Goal: Task Accomplishment & Management: Manage account settings

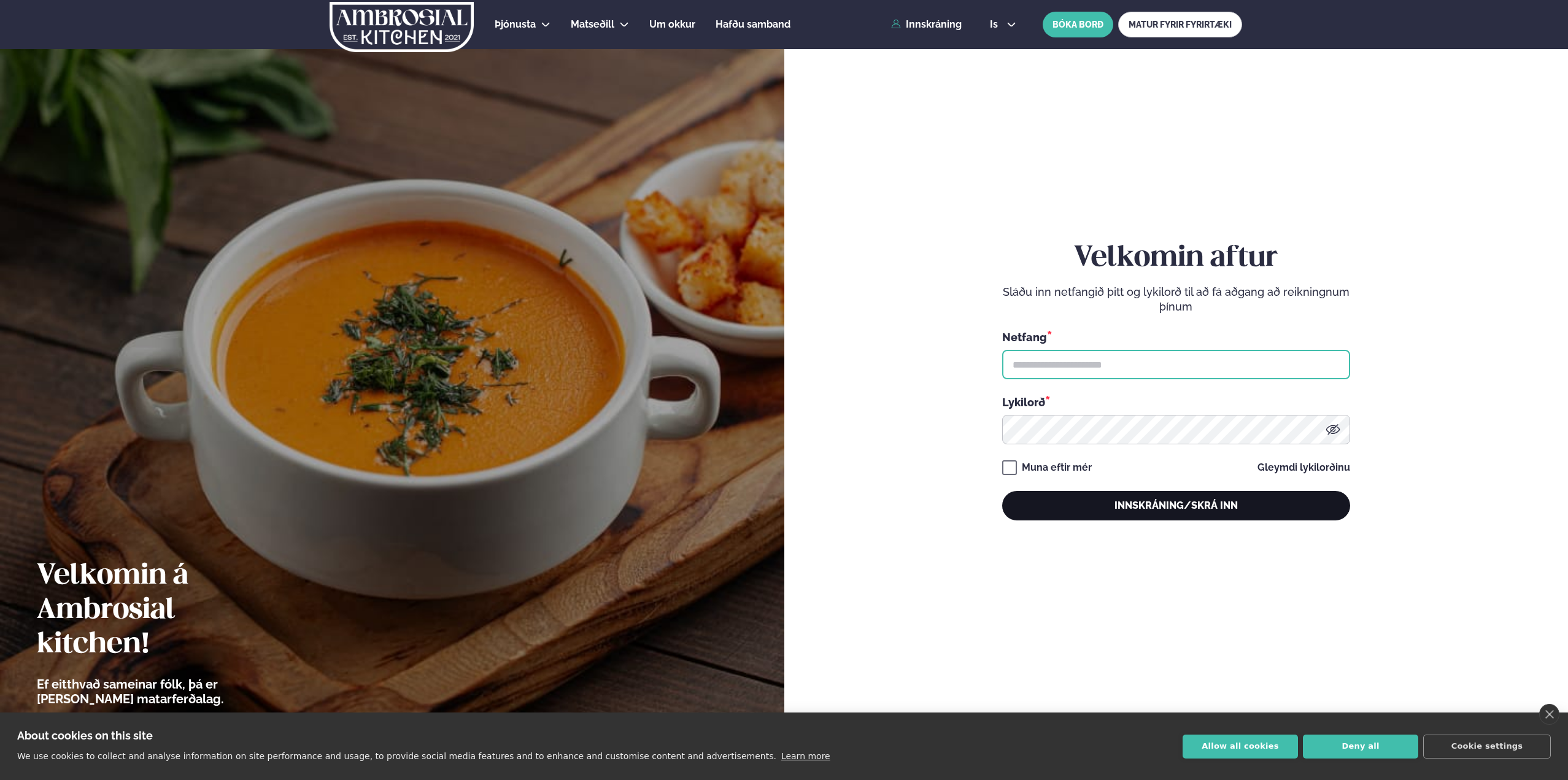
type input "**********"
click at [1112, 505] on button "Innskráning/Skrá inn" at bounding box center [1176, 505] width 348 height 29
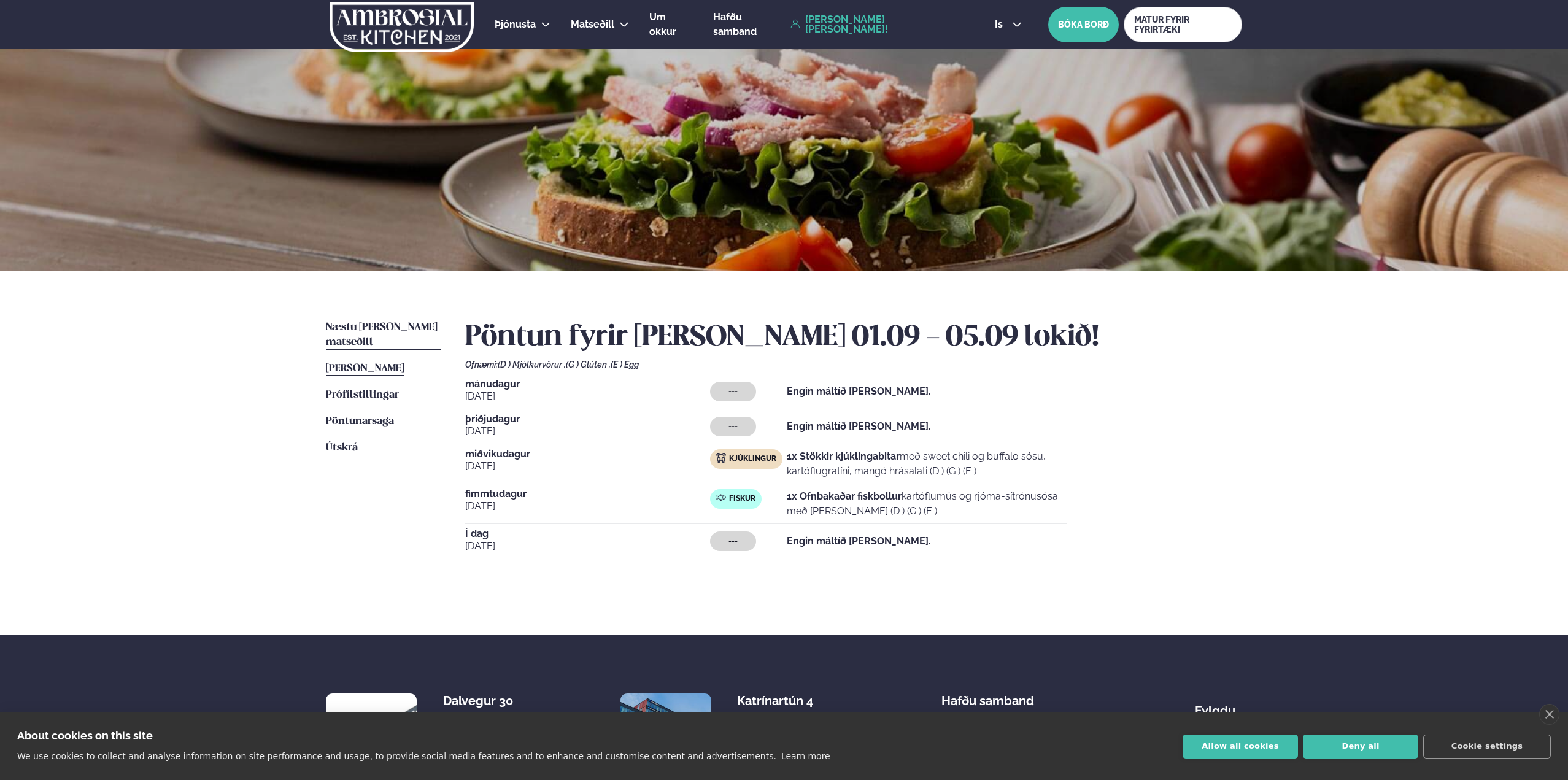
click at [386, 324] on span "Næstu [PERSON_NAME] matseðill" at bounding box center [382, 335] width 112 height 25
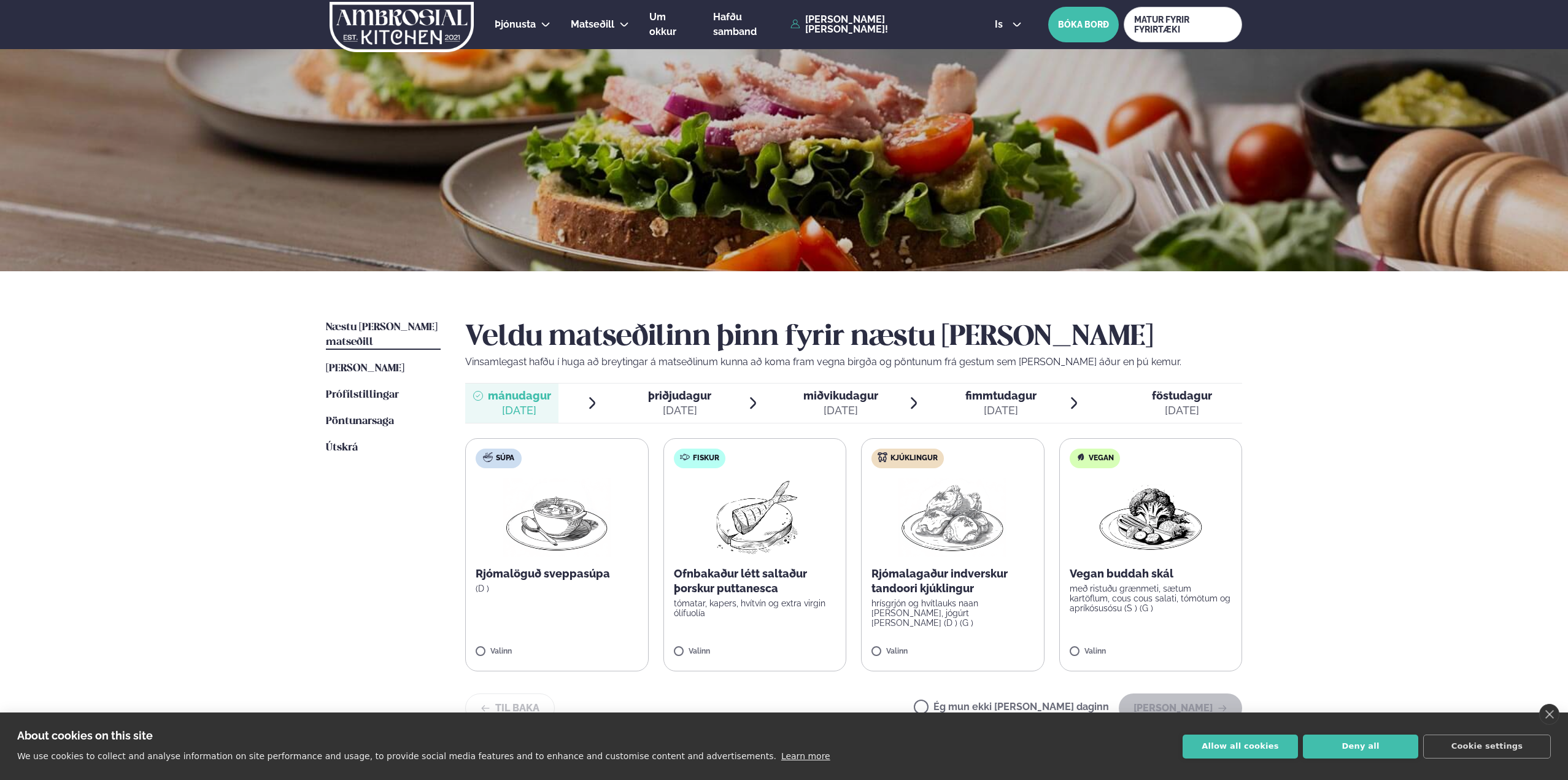
click at [851, 404] on div "[DATE]" at bounding box center [841, 410] width 75 height 15
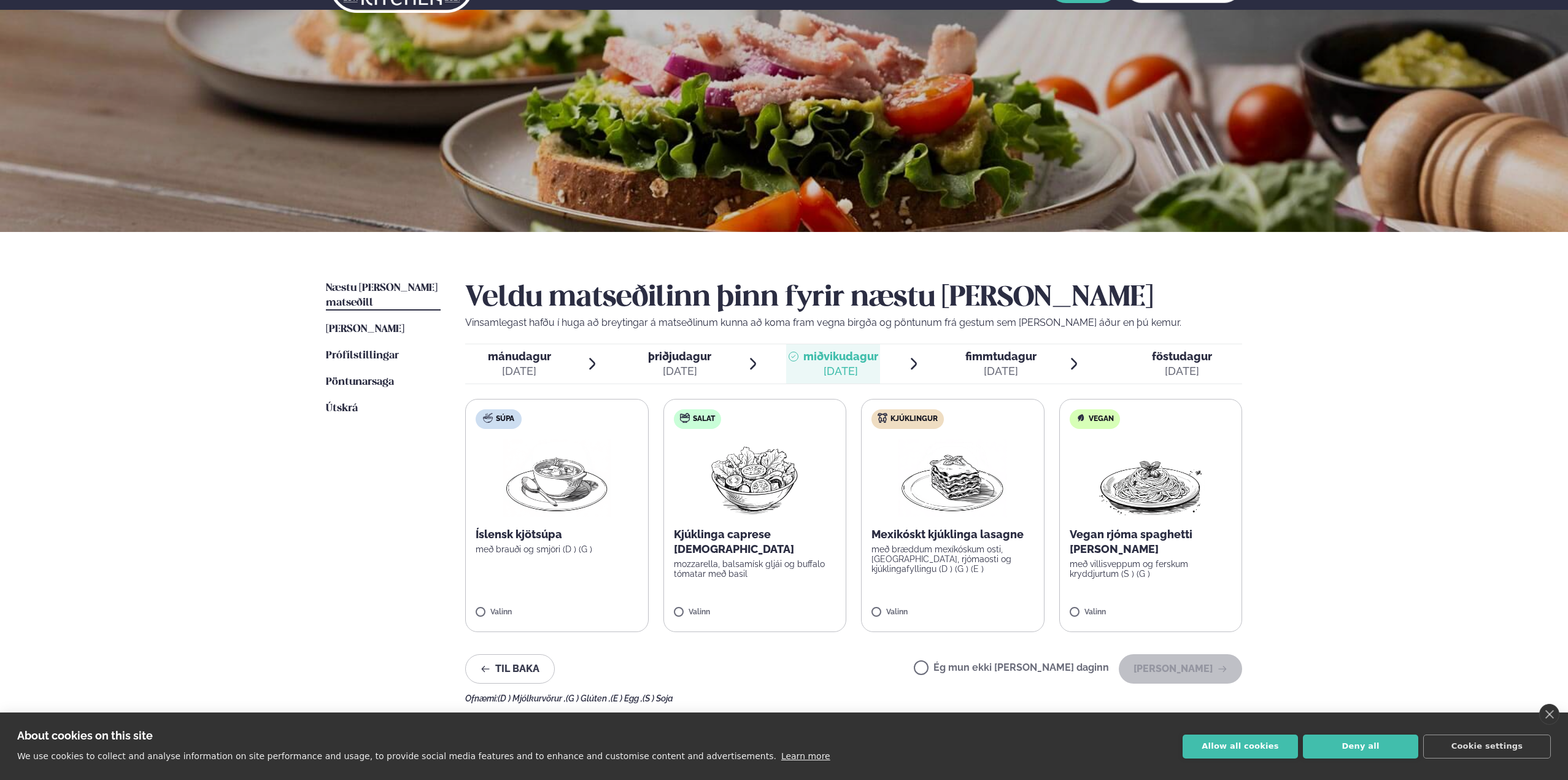
scroll to position [61, 0]
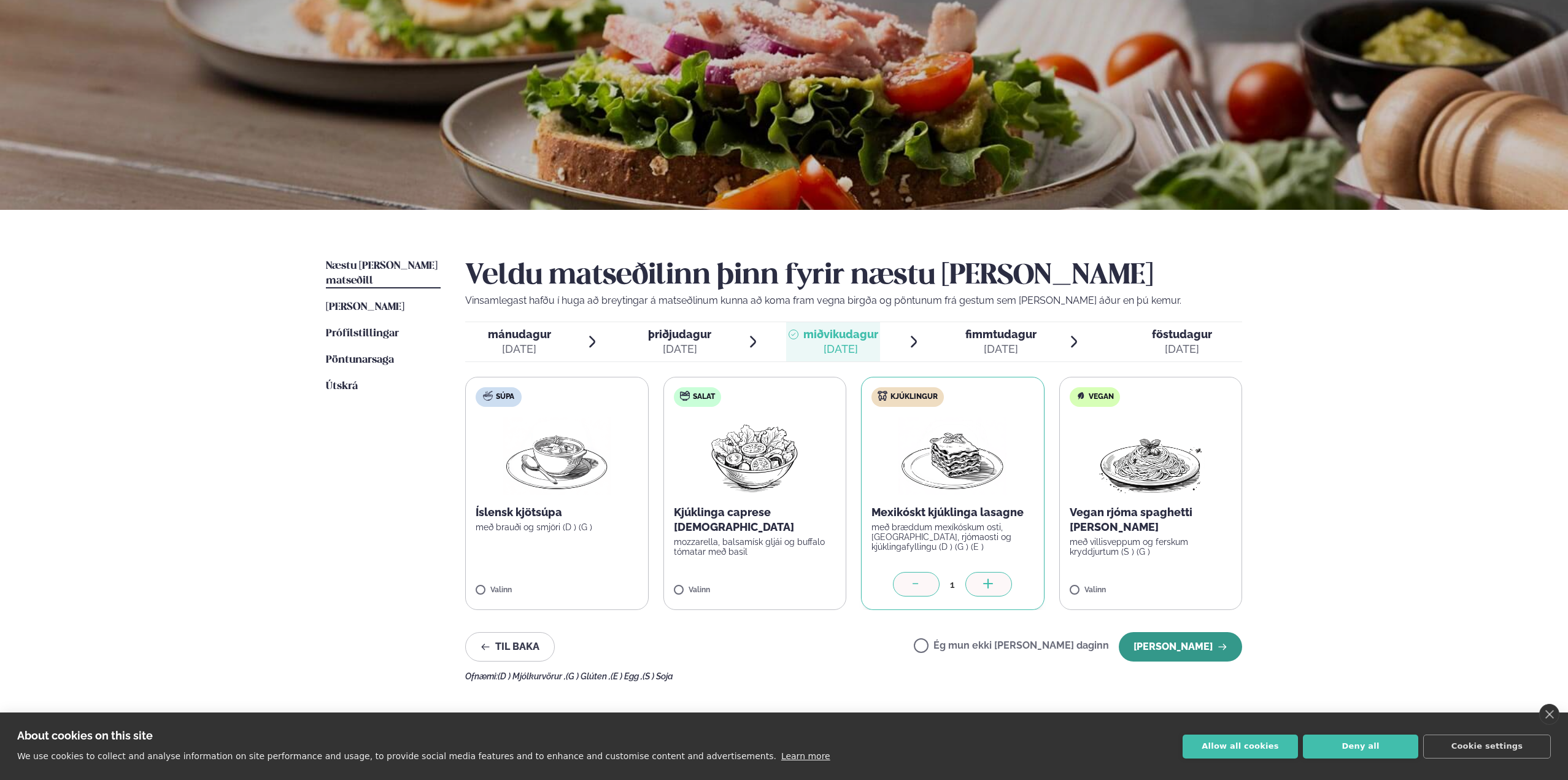
click at [1166, 643] on button "[PERSON_NAME]" at bounding box center [1180, 647] width 123 height 29
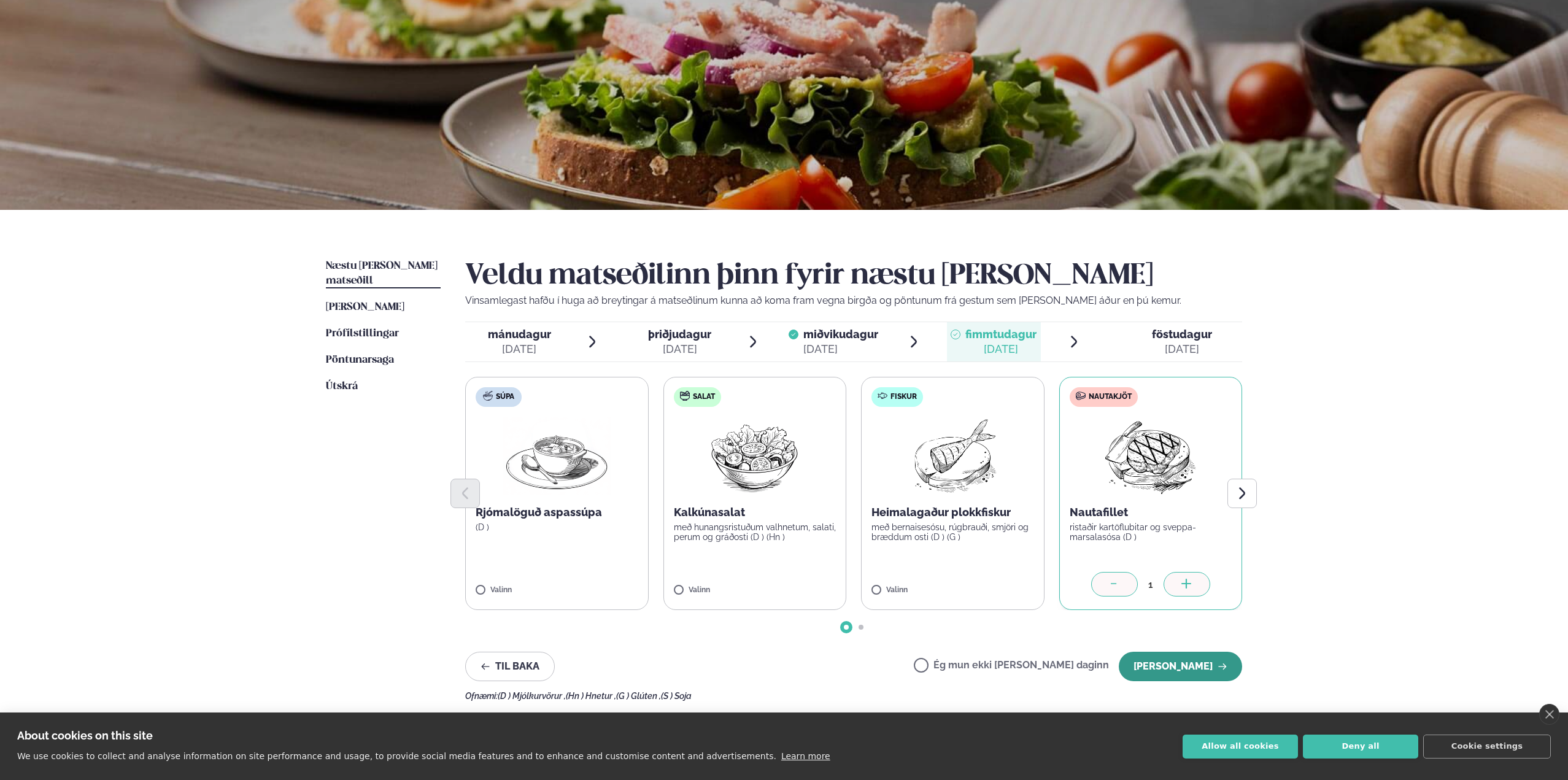
click at [1186, 651] on button "[PERSON_NAME]" at bounding box center [1180, 666] width 123 height 29
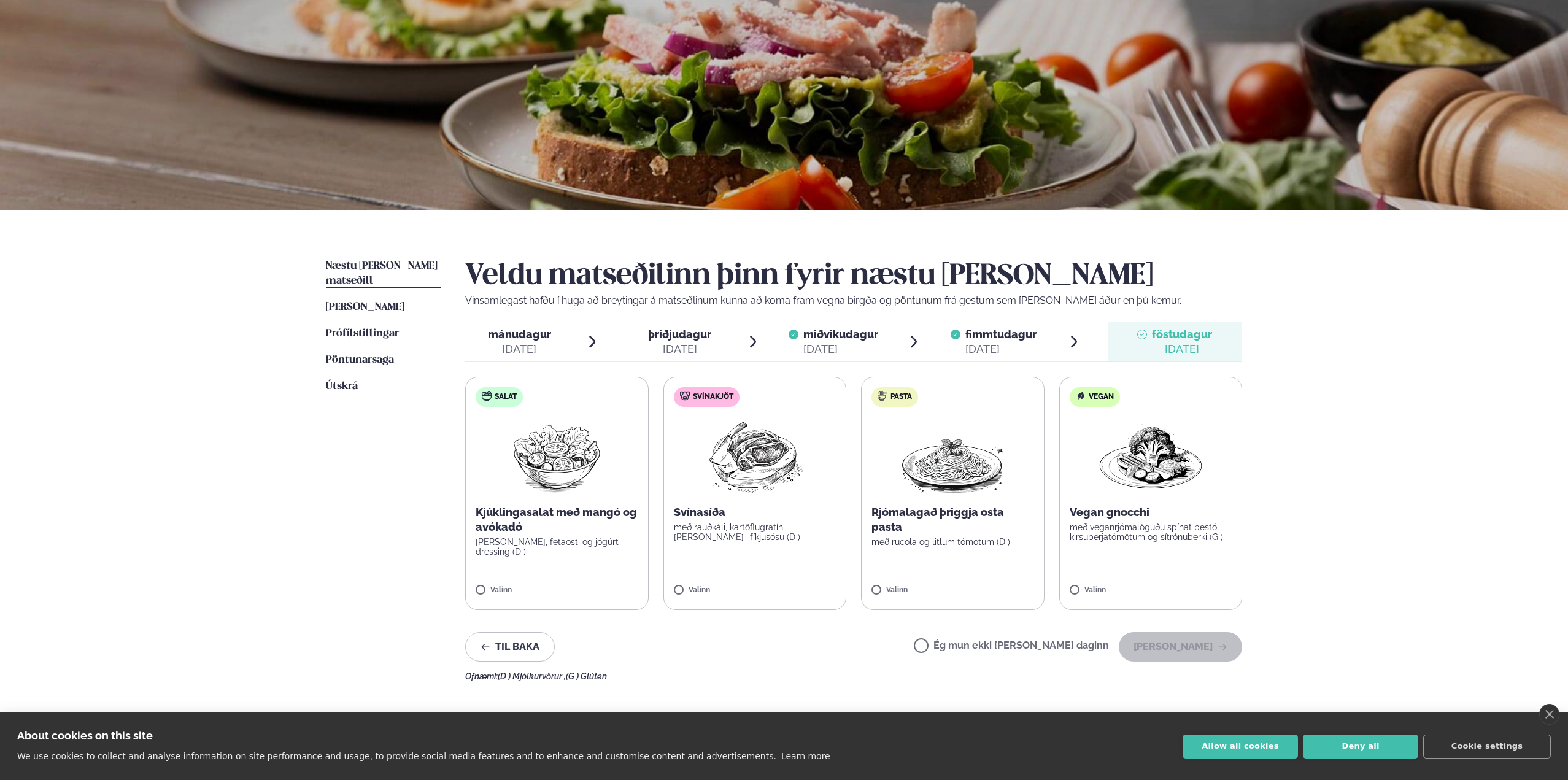
click at [973, 341] on div "fimmtudagur fim." at bounding box center [1001, 334] width 71 height 15
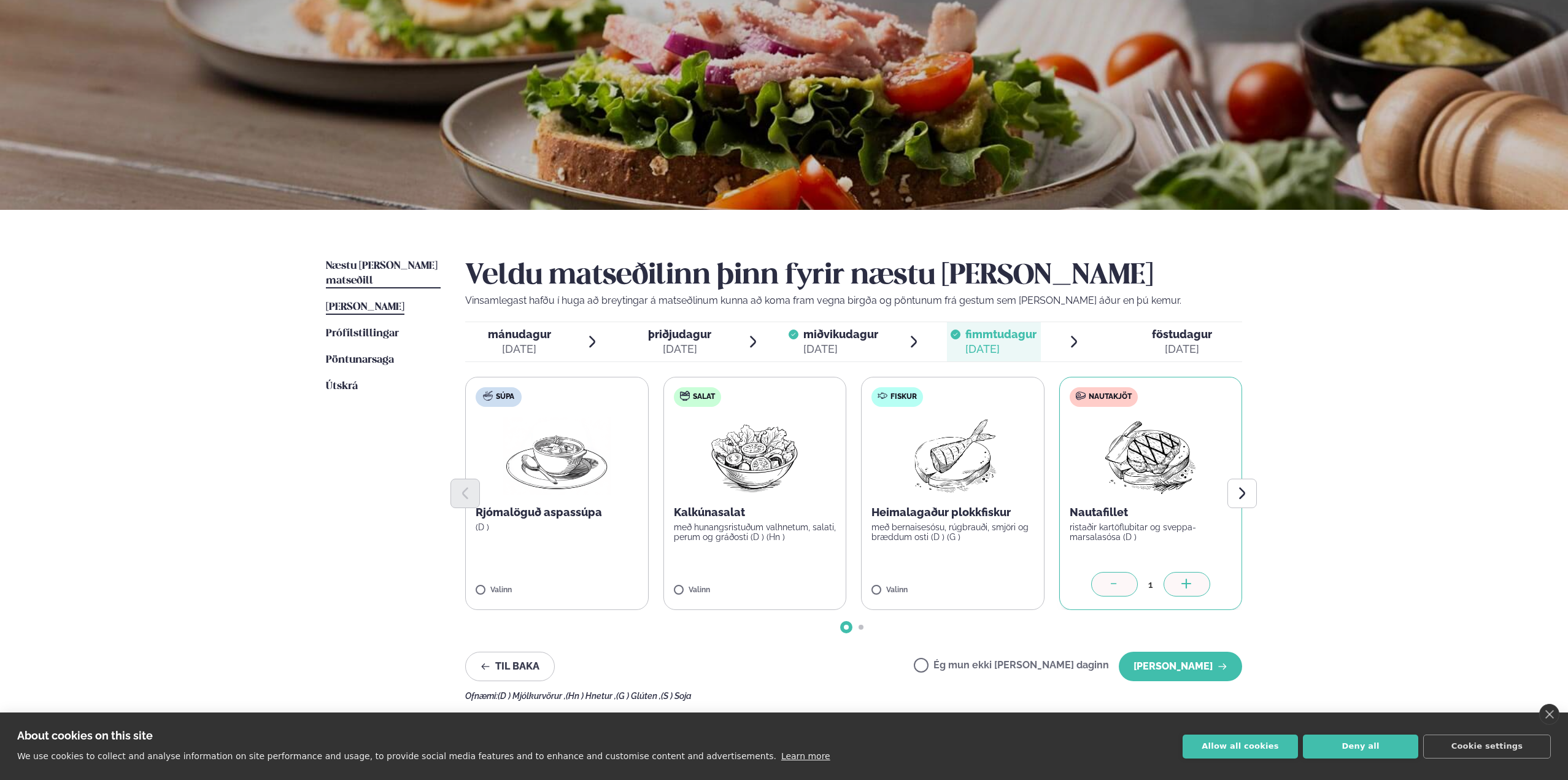
click at [384, 302] on span "[PERSON_NAME]" at bounding box center [365, 307] width 79 height 11
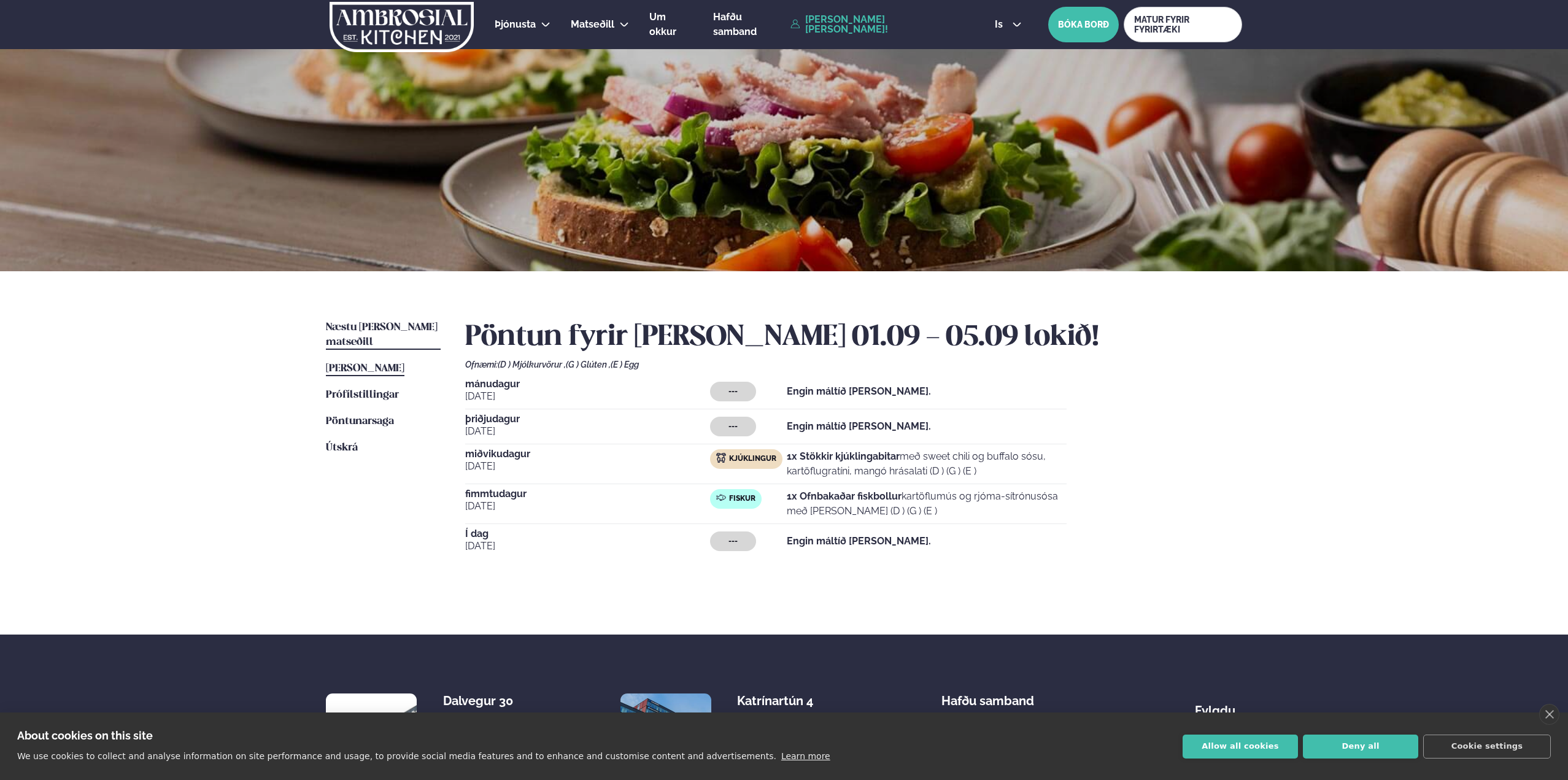
click at [384, 325] on span "Næstu [PERSON_NAME] matseðill" at bounding box center [382, 335] width 112 height 25
